Goal: Find specific page/section: Find specific page/section

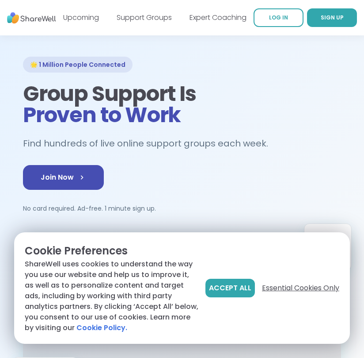
click at [315, 287] on span "Essential Cookies Only" at bounding box center [300, 287] width 77 height 11
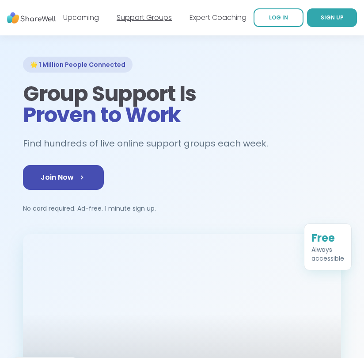
click at [152, 16] on link "Support Groups" at bounding box center [144, 17] width 55 height 10
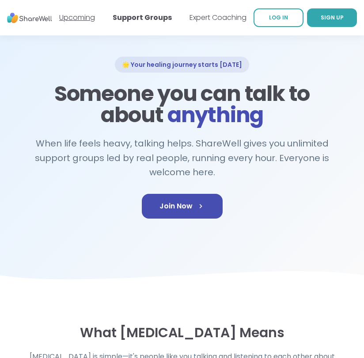
click at [84, 17] on link "Upcoming" at bounding box center [77, 17] width 36 height 10
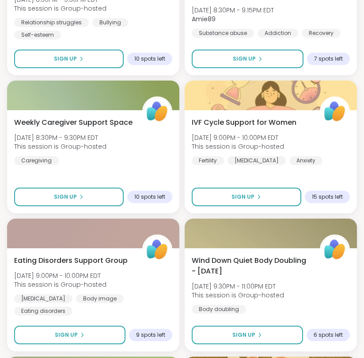
scroll to position [1154, 0]
